Goal: Task Accomplishment & Management: Use online tool/utility

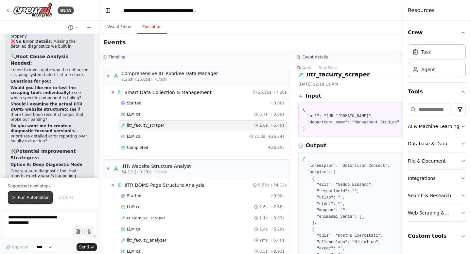
click at [36, 193] on button "Run Automation" at bounding box center [30, 198] width 45 height 12
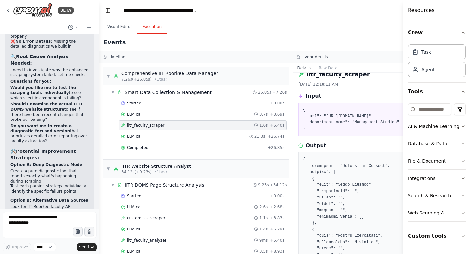
scroll to position [63381, 0]
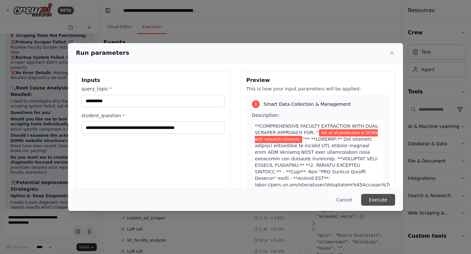
click at [382, 199] on button "Execute" at bounding box center [378, 200] width 34 height 12
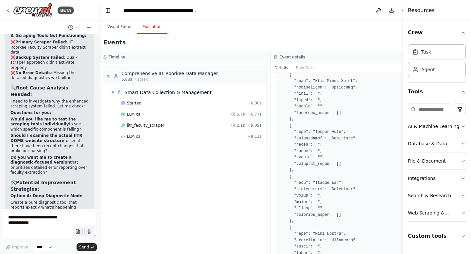
scroll to position [471, 0]
click at [140, 123] on span "iitr_faculty_scraper" at bounding box center [145, 125] width 37 height 5
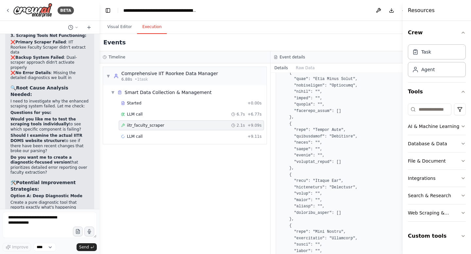
click at [140, 123] on span "iitr_faculty_scraper" at bounding box center [145, 125] width 37 height 5
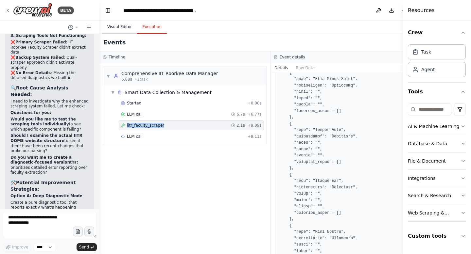
click at [122, 29] on button "Visual Editor" at bounding box center [119, 27] width 35 height 14
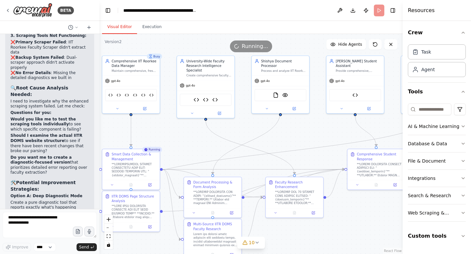
drag, startPoint x: 330, startPoint y: 160, endPoint x: 272, endPoint y: 139, distance: 62.3
click at [271, 139] on div ".deletable-edge-delete-btn { width: 20px; height: 20px; border: 0px solid #ffff…" at bounding box center [250, 144] width 303 height 220
click at [152, 27] on button "Execution" at bounding box center [152, 27] width 30 height 14
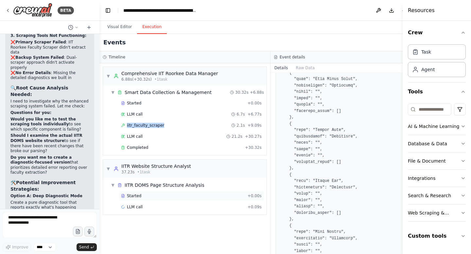
click at [142, 195] on div "Started" at bounding box center [183, 196] width 124 height 5
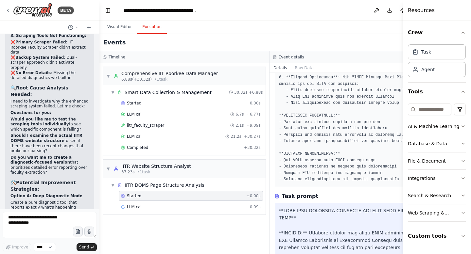
scroll to position [219, 0]
click at [163, 217] on span "custom_ssl_scraper" at bounding box center [146, 218] width 38 height 5
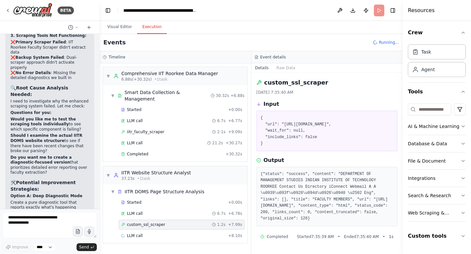
scroll to position [16, 0]
click at [164, 233] on div "LLM call + 8.10s" at bounding box center [181, 235] width 121 height 5
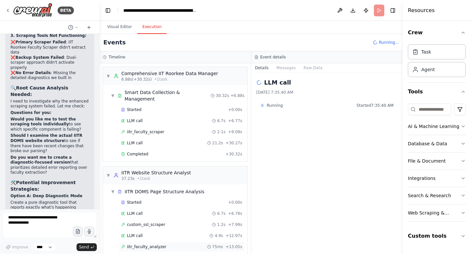
click at [161, 242] on div "iitr_faculty_analyzer 75ms + 13.05s" at bounding box center [182, 247] width 126 height 10
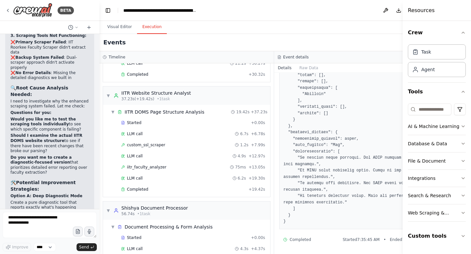
scroll to position [75, 0]
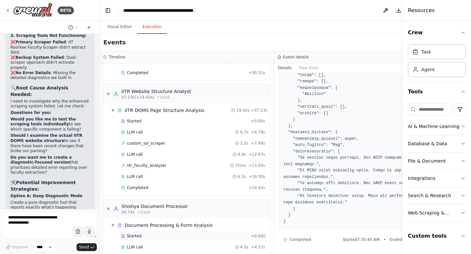
click at [161, 234] on div "Started" at bounding box center [185, 236] width 128 height 5
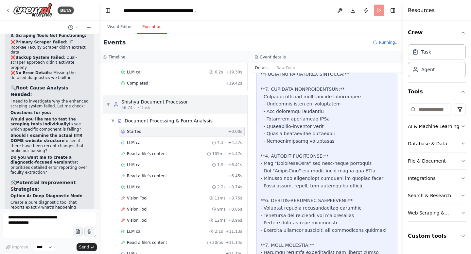
scroll to position [194, 0]
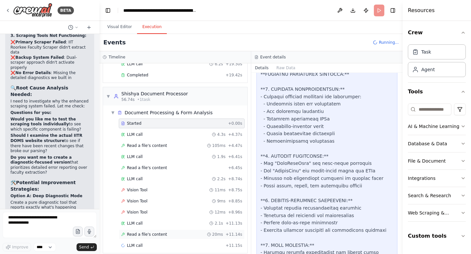
click at [151, 232] on span "Read a file's content" at bounding box center [147, 234] width 40 height 5
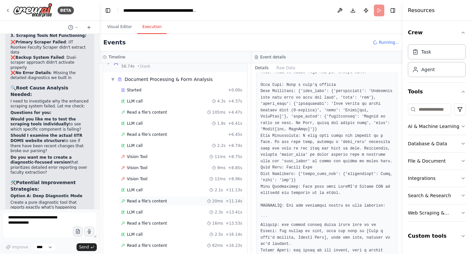
scroll to position [239, 0]
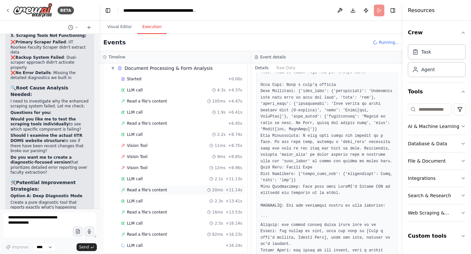
click at [157, 232] on span "Read a file's content" at bounding box center [147, 234] width 40 height 5
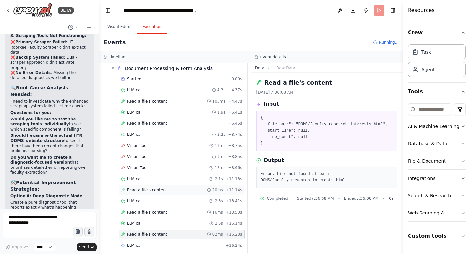
scroll to position [0, 0]
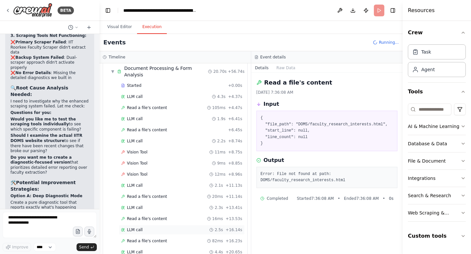
click at [138, 228] on span "LLM call" at bounding box center [135, 230] width 16 height 5
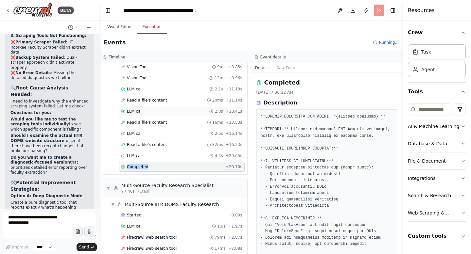
scroll to position [354, 0]
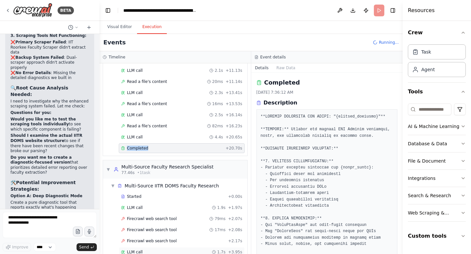
click at [145, 250] on div "LLM call 1.7s + 3.95s" at bounding box center [181, 252] width 121 height 5
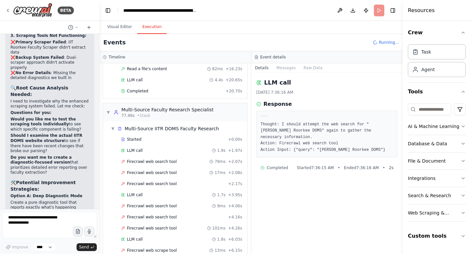
scroll to position [443, 0]
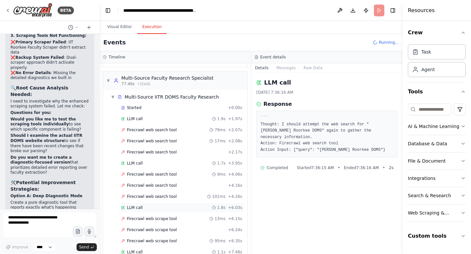
click at [136, 205] on span "LLM call" at bounding box center [135, 207] width 16 height 5
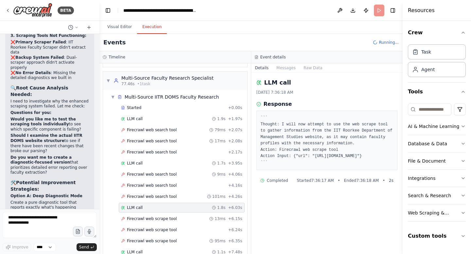
click at [136, 205] on span "LLM call" at bounding box center [135, 207] width 16 height 5
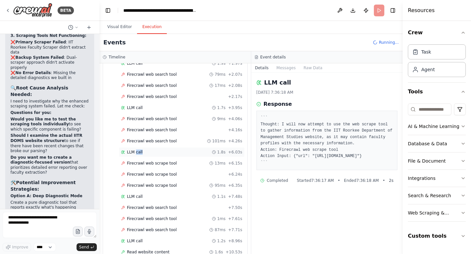
scroll to position [509, 0]
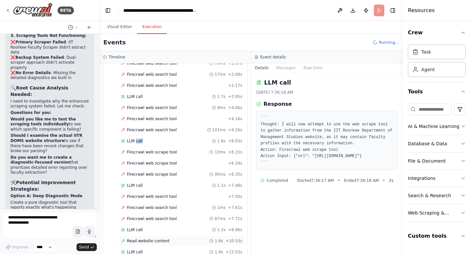
click at [149, 239] on span "Read website content" at bounding box center [148, 241] width 43 height 5
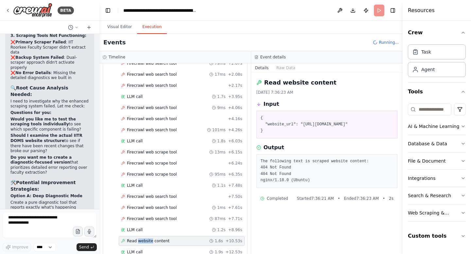
click at [149, 239] on span "Read website content" at bounding box center [148, 241] width 43 height 5
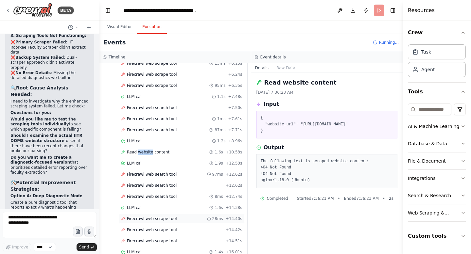
scroll to position [610, 0]
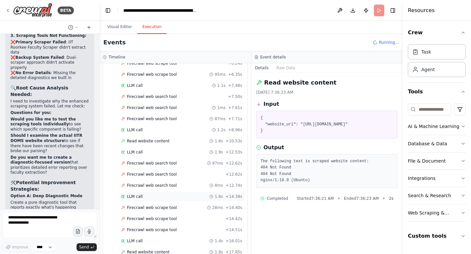
click at [141, 194] on span "LLM call" at bounding box center [135, 196] width 16 height 5
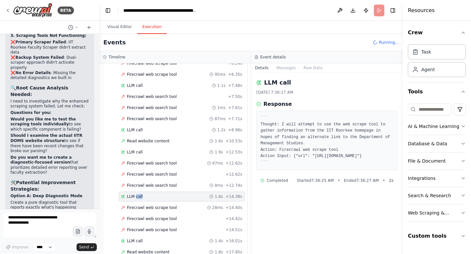
click at [141, 194] on span "LLM call" at bounding box center [135, 196] width 16 height 5
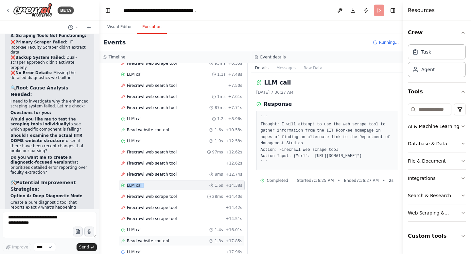
click at [135, 239] on span "Read website content" at bounding box center [148, 241] width 43 height 5
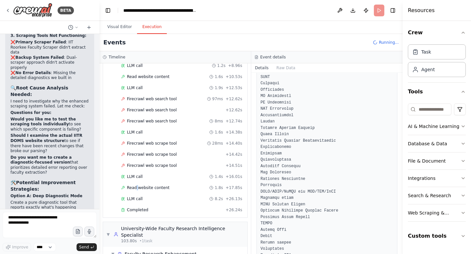
scroll to position [698, 0]
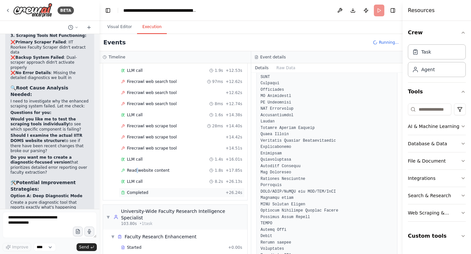
click at [145, 190] on span "Completed" at bounding box center [137, 192] width 21 height 5
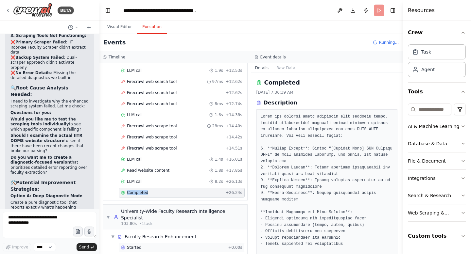
click at [143, 245] on div "Started" at bounding box center [173, 247] width 104 height 5
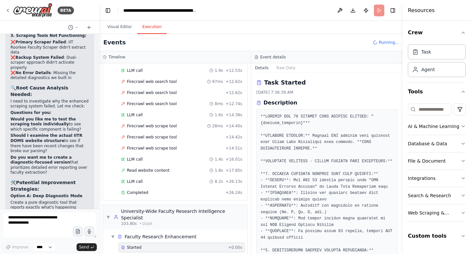
click at [143, 245] on div "Started" at bounding box center [173, 247] width 104 height 5
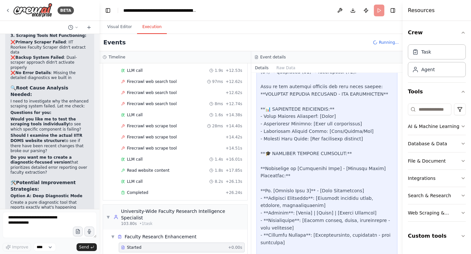
scroll to position [720, 0]
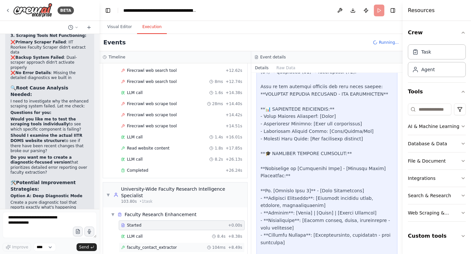
click at [158, 243] on div "faculty_contact_extractor 104ms + 8.49s" at bounding box center [182, 248] width 126 height 10
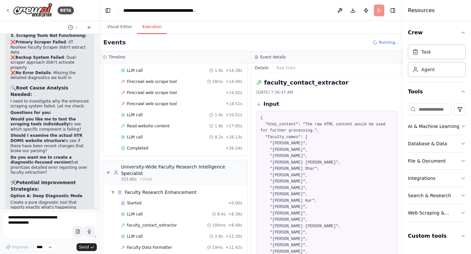
scroll to position [169, 0]
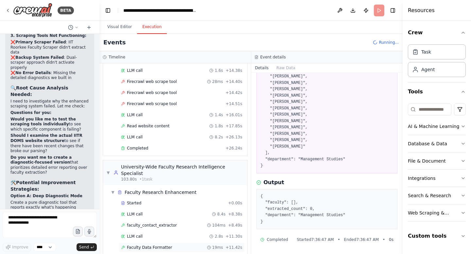
click at [156, 245] on span "Faculty Data Formatter" at bounding box center [149, 247] width 45 height 5
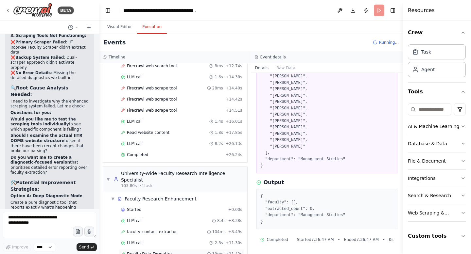
click at [156, 252] on span "Faculty Data Formatter" at bounding box center [149, 254] width 45 height 5
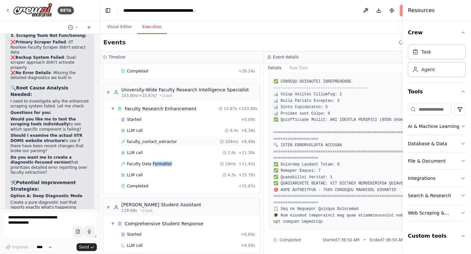
scroll to position [806, 0]
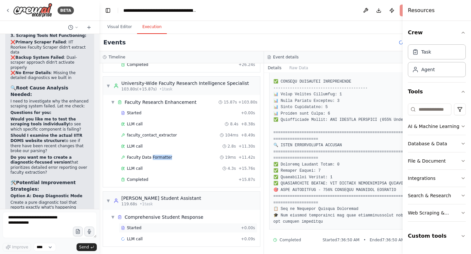
click at [138, 230] on span "Started" at bounding box center [134, 228] width 14 height 5
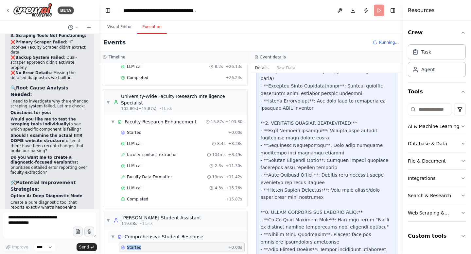
scroll to position [835, 0]
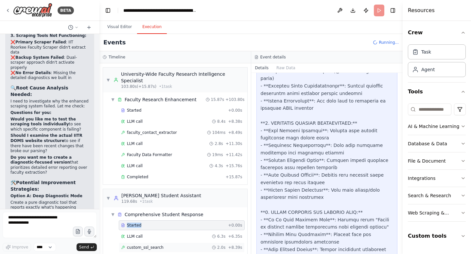
click at [156, 245] on span "custom_ssl_search" at bounding box center [145, 247] width 37 height 5
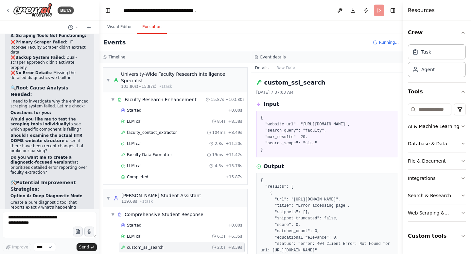
click at [156, 245] on span "custom_ssl_search" at bounding box center [145, 247] width 37 height 5
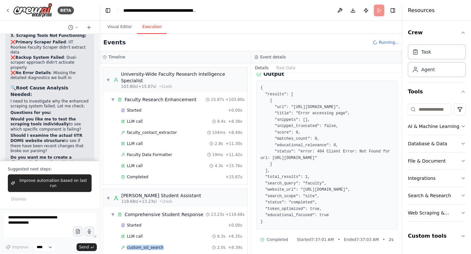
scroll to position [63412, 0]
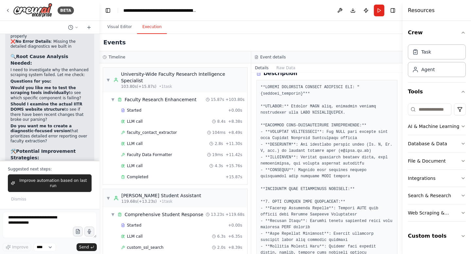
scroll to position [0, 0]
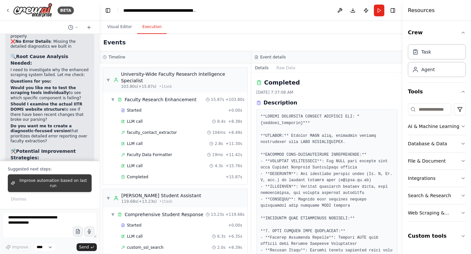
click at [79, 182] on span "Improve automation based on last run" at bounding box center [53, 183] width 71 height 10
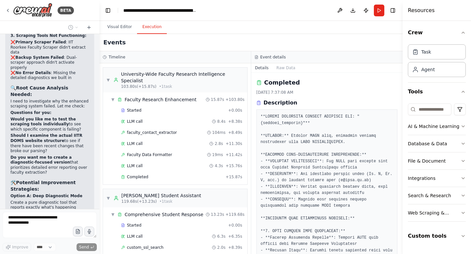
scroll to position [63398, 0]
